Goal: Find specific page/section: Find specific page/section

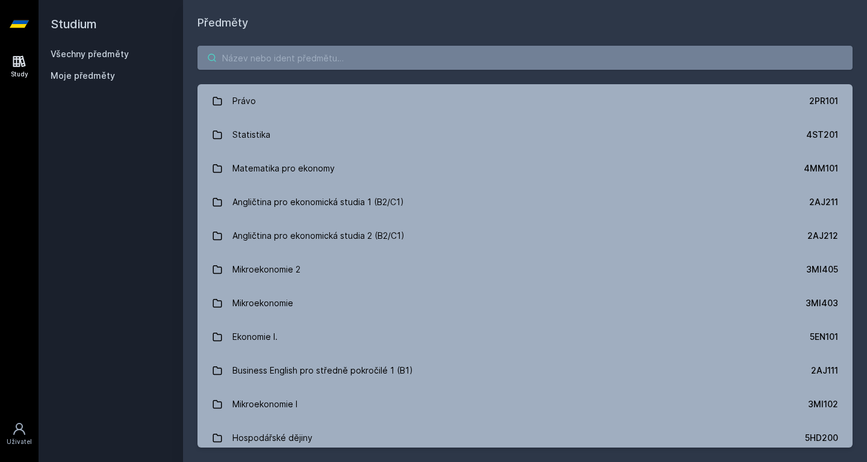
click at [333, 60] on input "search" at bounding box center [524, 58] width 655 height 24
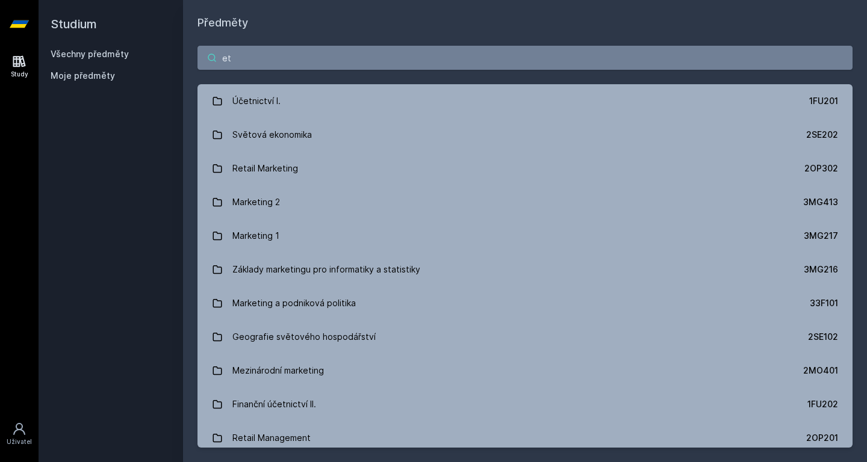
type input "e"
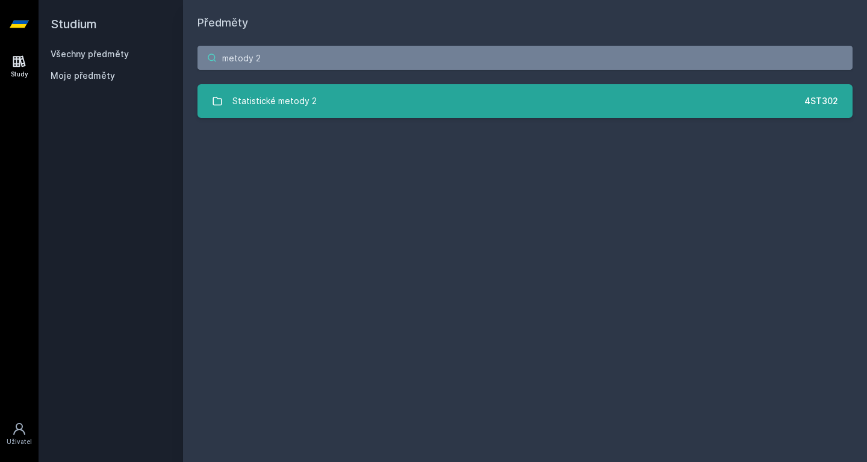
type input "metody 2"
click at [318, 97] on link "Statistické metody 2 4ST302" at bounding box center [524, 101] width 655 height 34
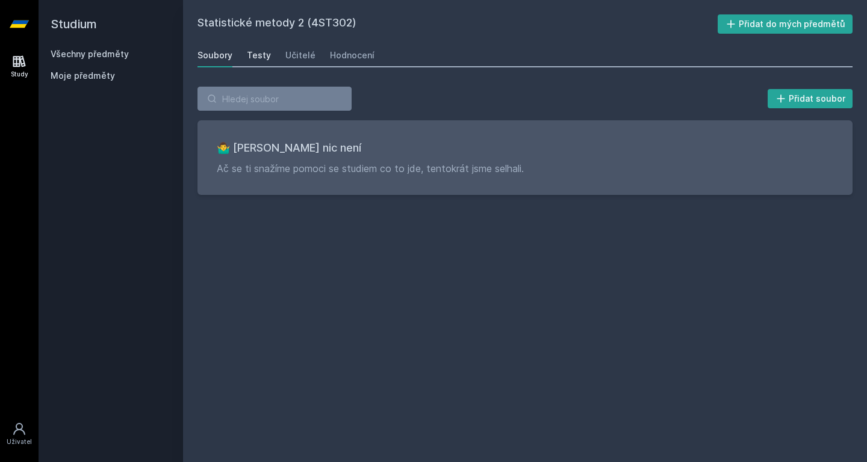
click at [260, 51] on div "Testy" at bounding box center [259, 55] width 24 height 12
click at [290, 57] on div "Učitelé" at bounding box center [300, 55] width 30 height 12
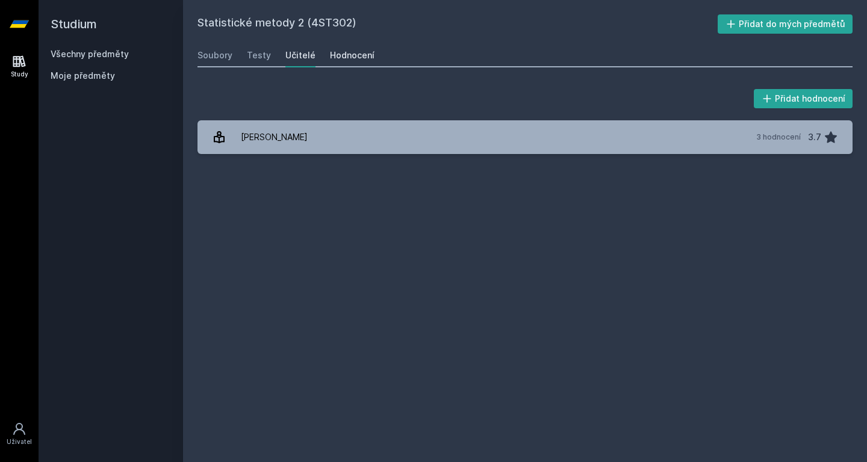
click at [330, 52] on div "Hodnocení" at bounding box center [352, 55] width 45 height 12
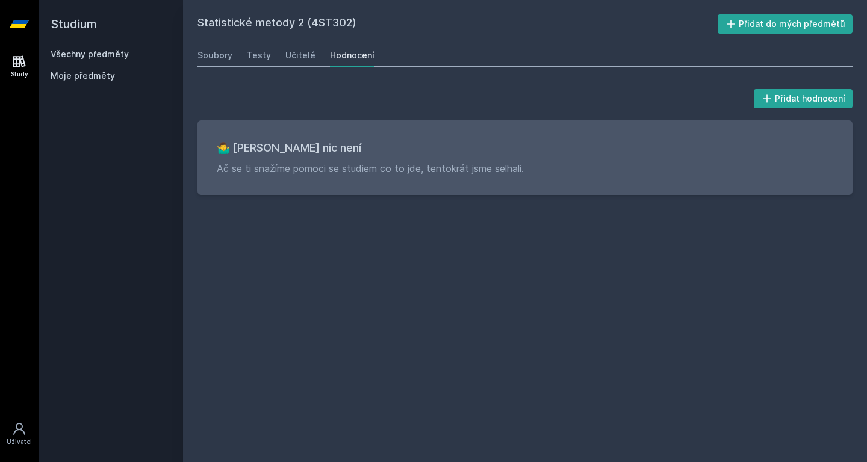
drag, startPoint x: 314, startPoint y: 20, endPoint x: 350, endPoint y: 32, distance: 37.9
click at [350, 32] on h2 "Statistické metody 2 (4ST302)" at bounding box center [457, 23] width 520 height 19
copy h2 "4ST302"
